Goal: Task Accomplishment & Management: Manage account settings

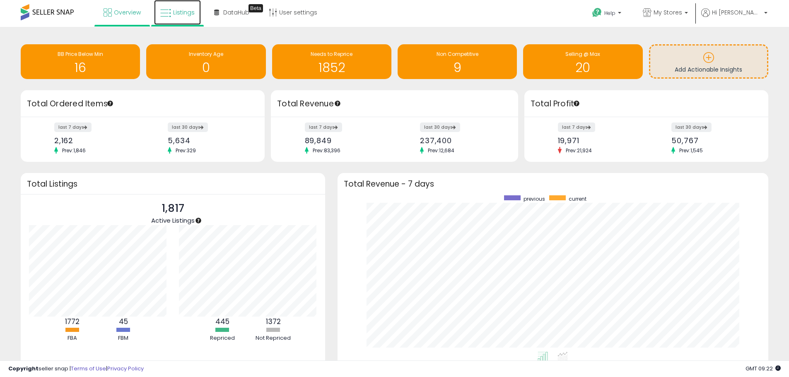
click at [181, 14] on span "Listings" at bounding box center [184, 12] width 22 height 8
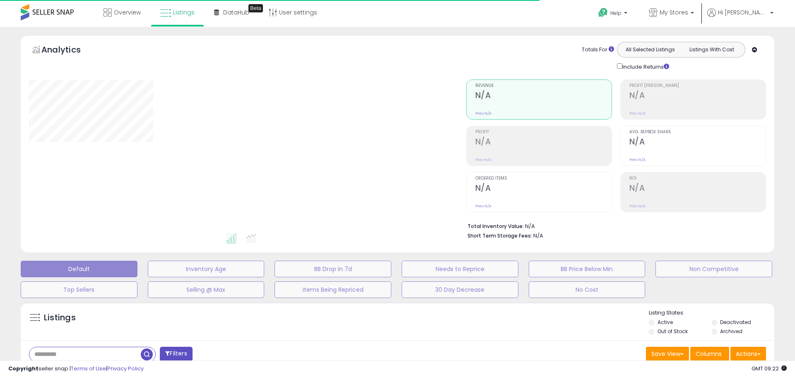
type input "**********"
select select "**"
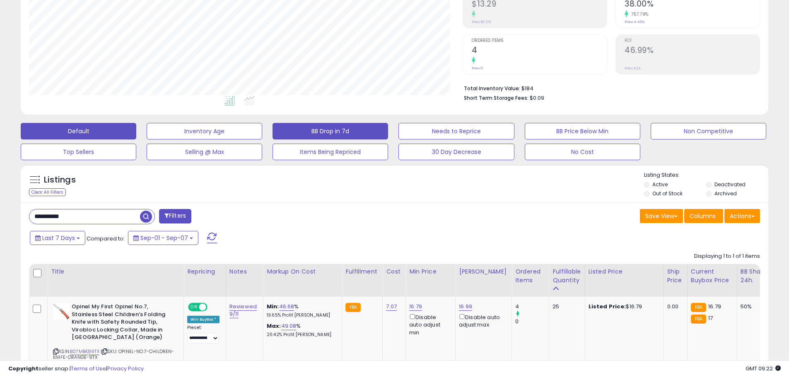
scroll to position [166, 0]
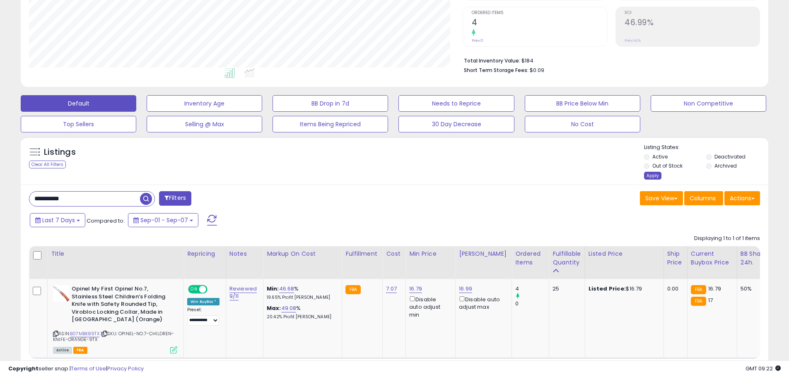
click at [654, 176] on div "Apply" at bounding box center [652, 176] width 17 height 8
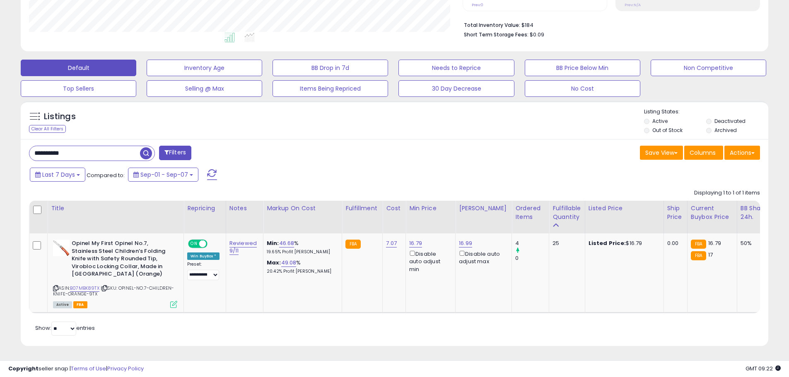
scroll to position [207, 0]
click at [154, 171] on span "Sep-01 - Sep-07" at bounding box center [164, 175] width 48 height 8
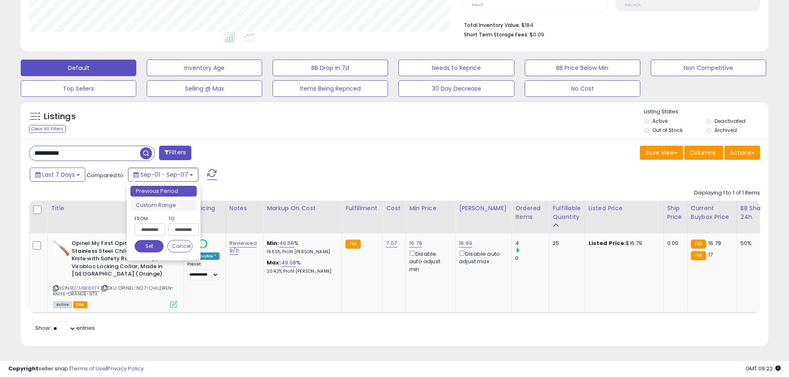
click at [151, 224] on input "**********" at bounding box center [150, 230] width 31 height 12
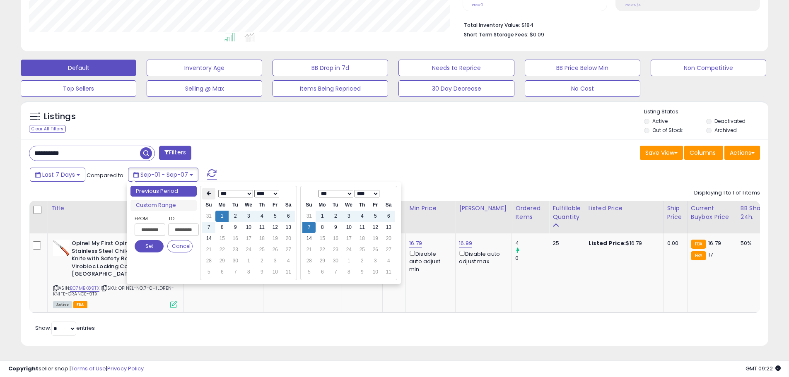
click at [209, 191] on icon at bounding box center [209, 193] width 4 height 5
click at [270, 255] on td "29" at bounding box center [274, 260] width 13 height 11
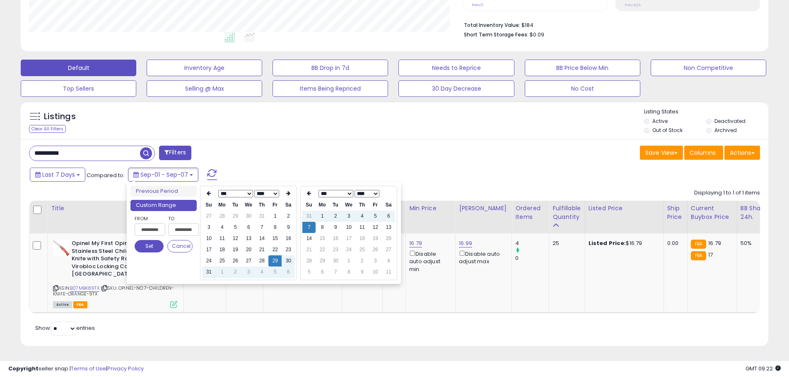
type input "**********"
click at [144, 240] on button "Set" at bounding box center [149, 246] width 29 height 12
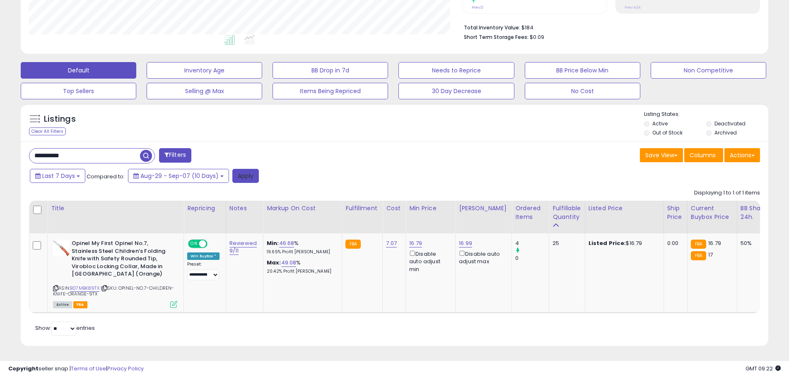
click at [253, 173] on button "Apply" at bounding box center [245, 176] width 26 height 14
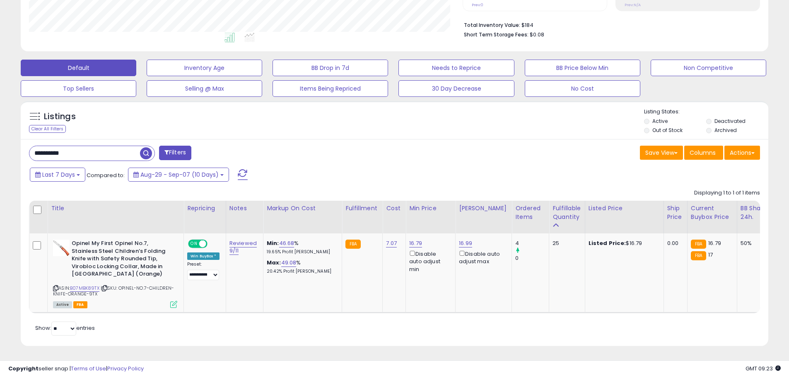
scroll to position [170, 433]
click at [89, 150] on input "**********" at bounding box center [84, 153] width 111 height 14
click at [89, 150] on input "**********" at bounding box center [120, 153] width 182 height 14
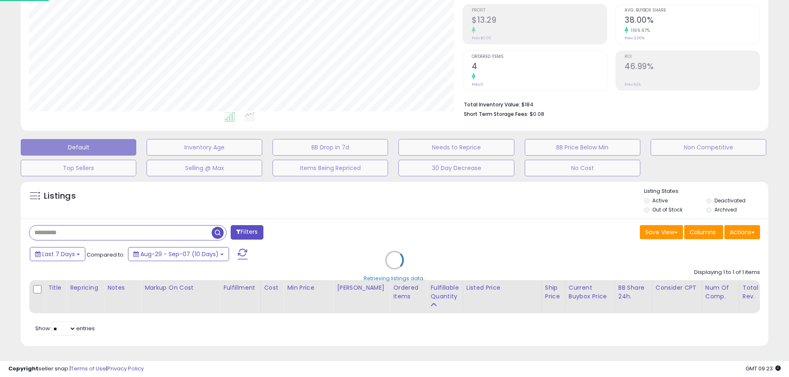
scroll to position [170, 437]
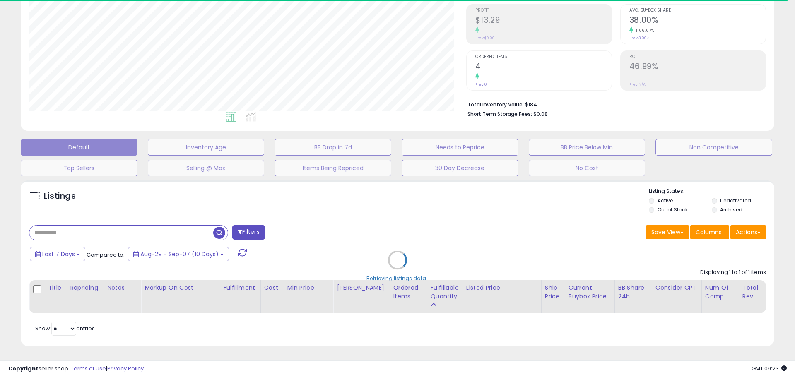
click at [71, 249] on div "Retrieving listings data.." at bounding box center [397, 266] width 766 height 180
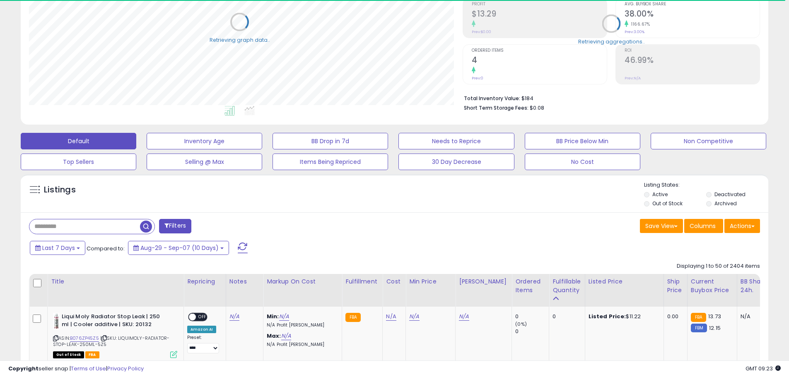
scroll to position [413774, 413511]
click at [71, 249] on span "Last 7 Days" at bounding box center [58, 248] width 33 height 8
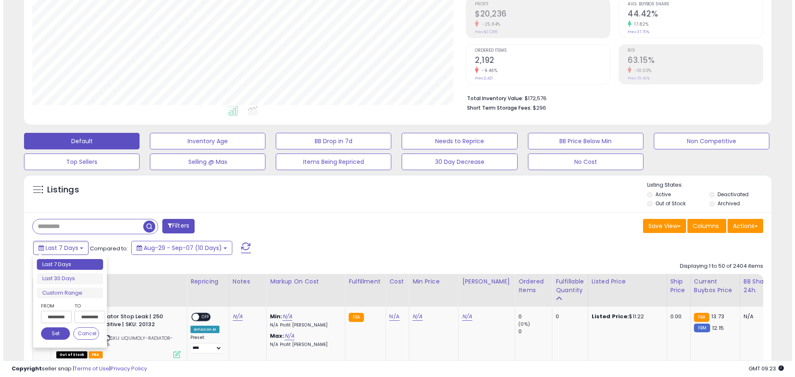
scroll to position [170, 433]
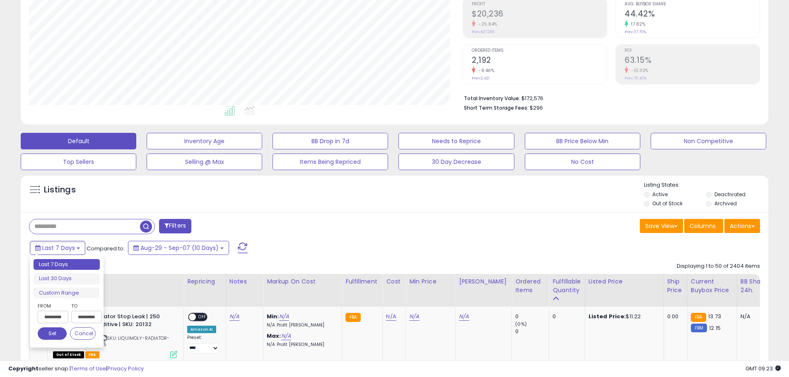
click at [53, 318] on input "**********" at bounding box center [53, 317] width 31 height 12
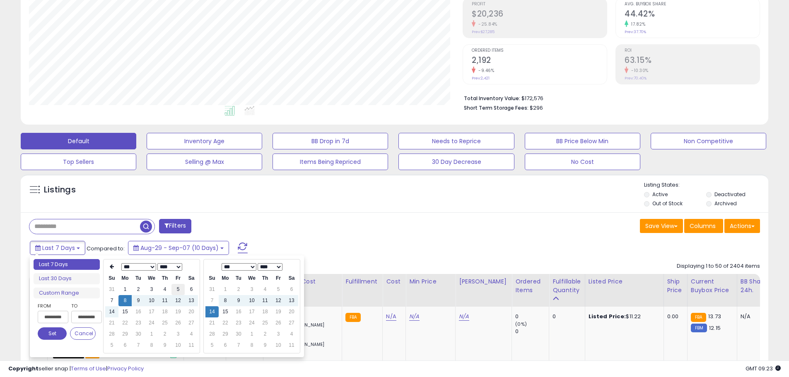
click at [181, 289] on td "5" at bounding box center [177, 289] width 13 height 11
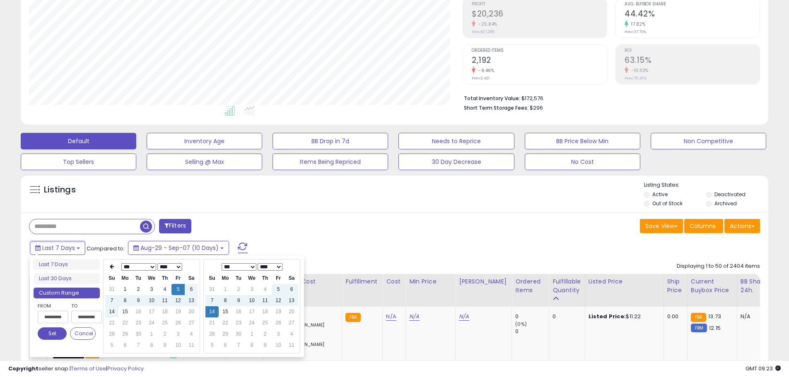
type input "**********"
click at [47, 331] on button "Set" at bounding box center [52, 333] width 29 height 12
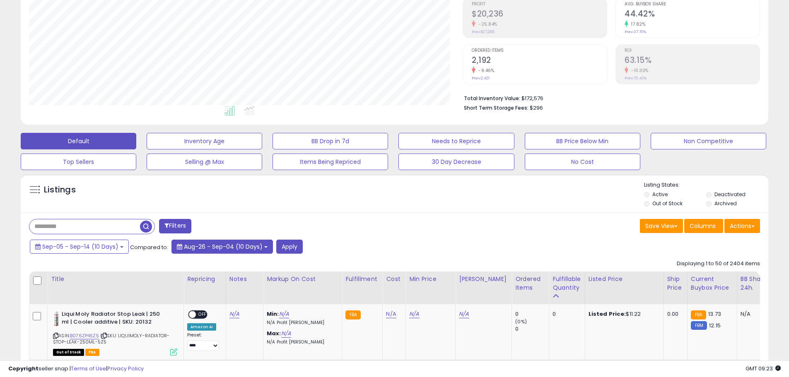
click at [264, 245] on button "Aug-26 - Sep-04 (10 Days)" at bounding box center [221, 247] width 101 height 14
click at [292, 245] on button "Apply" at bounding box center [289, 247] width 26 height 14
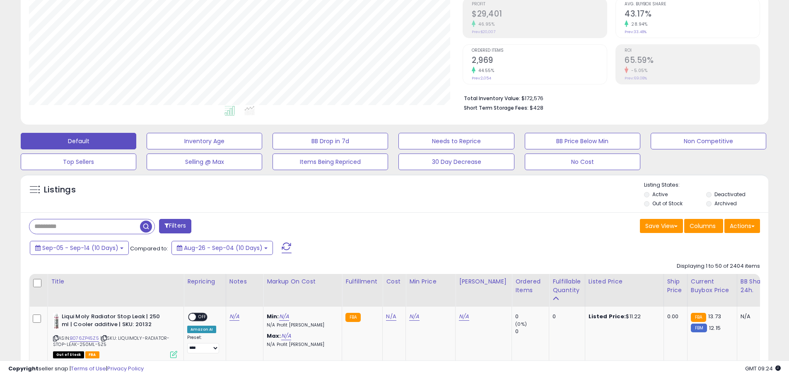
click at [470, 97] on b "Total Inventory Value:" at bounding box center [492, 98] width 56 height 7
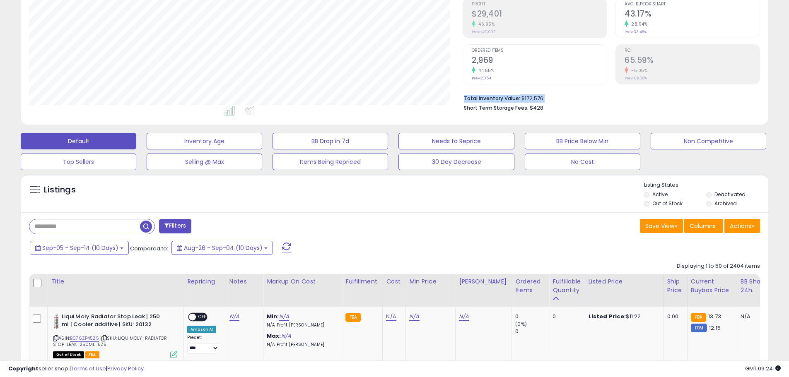
click at [470, 97] on b "Total Inventory Value:" at bounding box center [492, 98] width 56 height 7
click at [468, 99] on b "Total Inventory Value:" at bounding box center [492, 98] width 56 height 7
drag, startPoint x: 468, startPoint y: 99, endPoint x: 517, endPoint y: 110, distance: 50.8
click at [517, 110] on ul "Total Inventory Value: $172,576 Short Term Storage Fees: $428" at bounding box center [609, 102] width 290 height 19
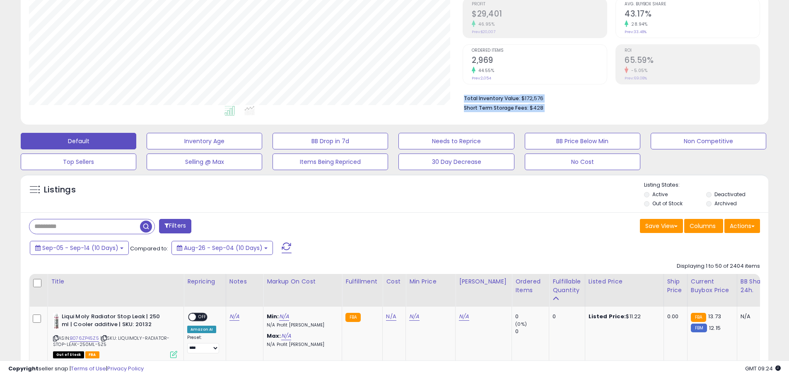
click at [517, 110] on b "Short Term Storage Fees:" at bounding box center [496, 107] width 65 height 7
drag, startPoint x: 517, startPoint y: 110, endPoint x: 472, endPoint y: 96, distance: 47.1
click at [472, 96] on ul "Total Inventory Value: $172,576 Short Term Storage Fees: $428" at bounding box center [609, 102] width 290 height 19
click at [472, 96] on b "Total Inventory Value:" at bounding box center [492, 98] width 56 height 7
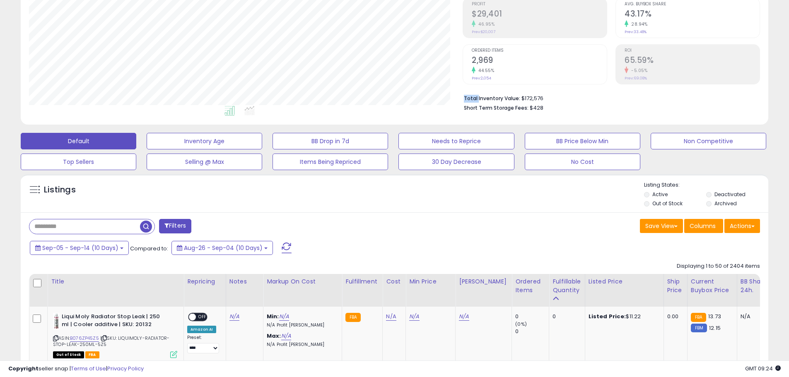
click at [472, 96] on b "Total Inventory Value:" at bounding box center [492, 98] width 56 height 7
drag, startPoint x: 472, startPoint y: 96, endPoint x: 538, endPoint y: 108, distance: 66.4
click at [538, 108] on ul "Total Inventory Value: $172,576 Short Term Storage Fees: $428" at bounding box center [609, 102] width 290 height 19
click at [538, 108] on span "$428" at bounding box center [536, 108] width 14 height 8
drag, startPoint x: 538, startPoint y: 108, endPoint x: 462, endPoint y: 98, distance: 75.9
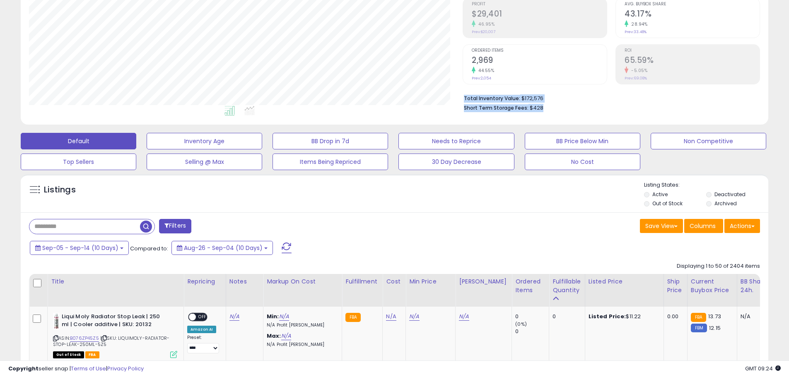
click at [462, 98] on div "Total Inventory Value: $172,576 Short Term Storage Fees: $428" at bounding box center [610, 100] width 297 height 32
click at [465, 97] on b "Total Inventory Value:" at bounding box center [492, 98] width 56 height 7
drag, startPoint x: 465, startPoint y: 97, endPoint x: 534, endPoint y: 111, distance: 70.1
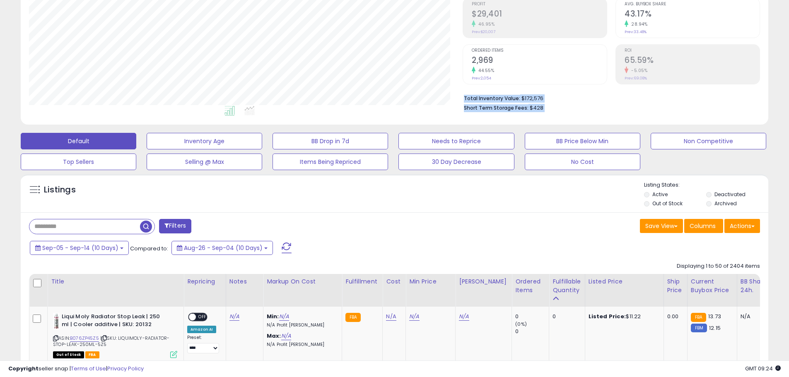
click at [534, 111] on ul "Total Inventory Value: $172,576 Short Term Storage Fees: $428" at bounding box center [609, 102] width 290 height 19
click at [534, 111] on span "$428" at bounding box center [536, 108] width 14 height 8
click at [449, 101] on div "Retrieving graph data.. Revenue (prev) Revenue" at bounding box center [394, 17] width 743 height 198
click at [469, 101] on b "Total Inventory Value:" at bounding box center [492, 98] width 56 height 7
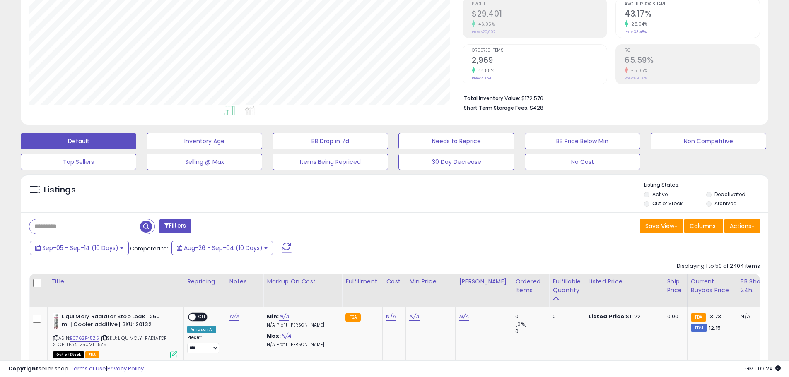
click at [465, 97] on b "Total Inventory Value:" at bounding box center [492, 98] width 56 height 7
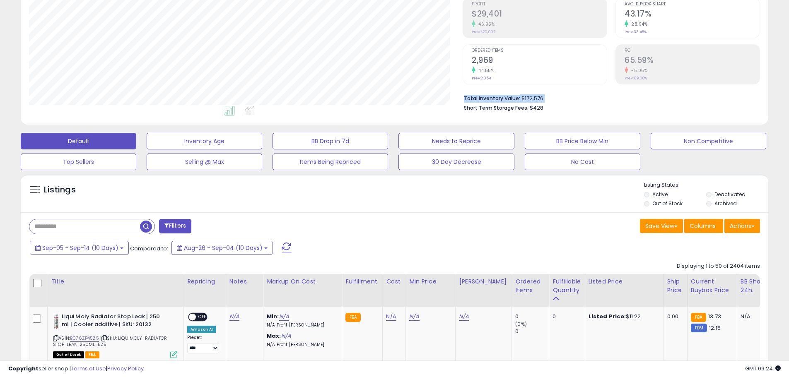
click at [465, 97] on b "Total Inventory Value:" at bounding box center [492, 98] width 56 height 7
